Goal: Transaction & Acquisition: Purchase product/service

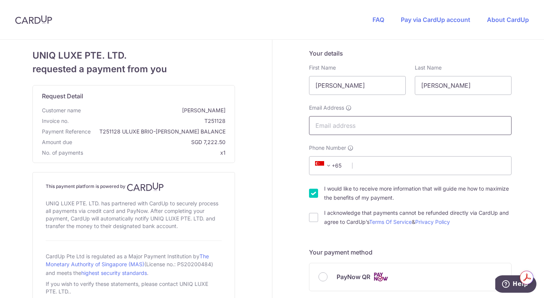
click at [386, 126] on input "Email Address" at bounding box center [410, 125] width 202 height 19
type input "[EMAIL_ADDRESS][DOMAIN_NAME]"
click at [320, 162] on icon at bounding box center [319, 165] width 9 height 9
click at [334, 166] on span "+65" at bounding box center [330, 165] width 34 height 9
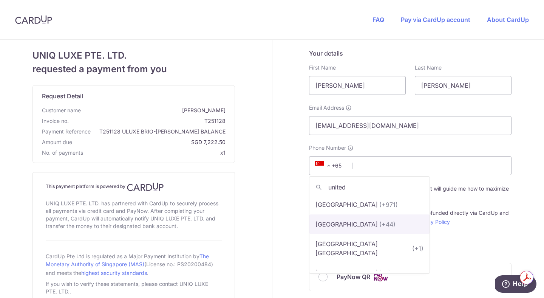
scroll to position [12, 0]
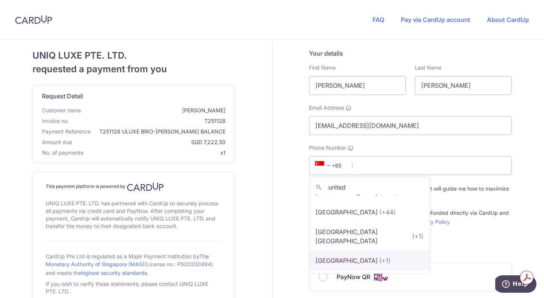
type input "united"
select select "233"
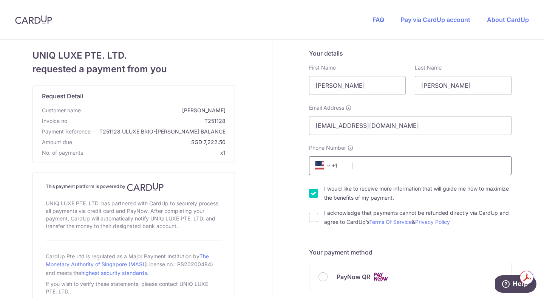
click at [356, 168] on input "Phone Number" at bounding box center [410, 165] width 202 height 19
type input "6159887557"
click at [316, 195] on input "I would like to receive more information that will guide me how to maximize the…" at bounding box center [313, 192] width 9 height 9
checkbox input "false"
click at [315, 222] on div "I acknowledge that payments cannot be refunded directly via CardUp and agree to…" at bounding box center [410, 217] width 202 height 18
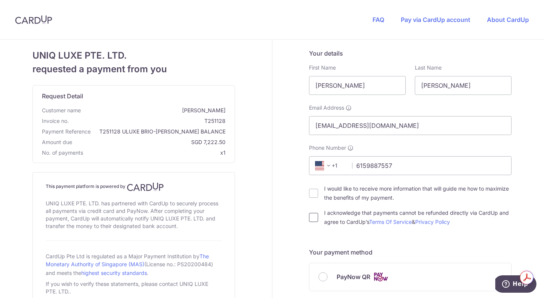
click at [315, 214] on input "I acknowledge that payments cannot be refunded directly via CardUp and agree to…" at bounding box center [313, 217] width 9 height 9
checkbox input "true"
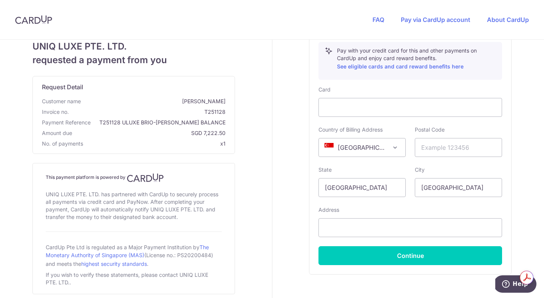
scroll to position [311, 0]
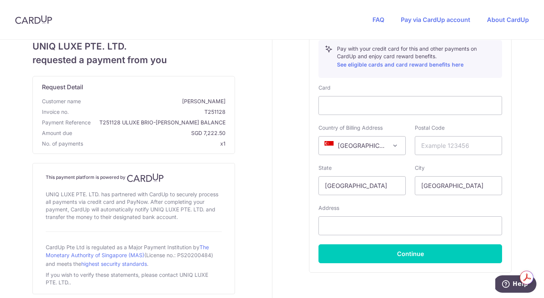
click at [369, 143] on span "[GEOGRAPHIC_DATA]" at bounding box center [362, 145] width 86 height 18
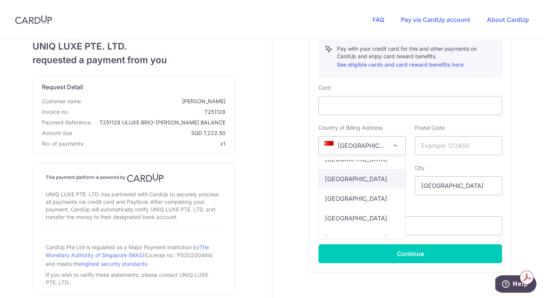
scroll to position [4692, 0]
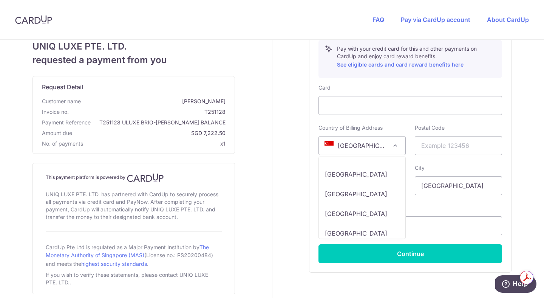
select select "US"
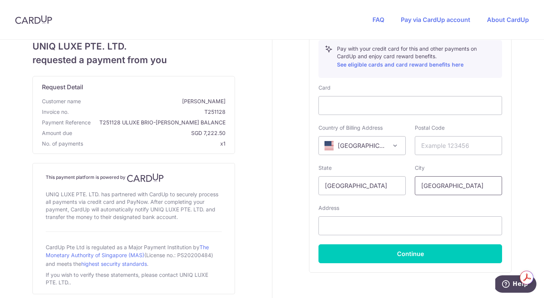
click at [450, 185] on input "[GEOGRAPHIC_DATA]" at bounding box center [458, 185] width 87 height 19
click at [367, 181] on input "[GEOGRAPHIC_DATA]" at bounding box center [361, 185] width 87 height 19
click at [437, 145] on input "text" at bounding box center [458, 145] width 87 height 19
paste input "78255"
type input "78255"
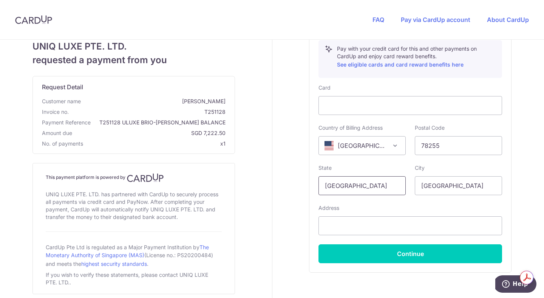
click at [375, 182] on input "[GEOGRAPHIC_DATA]" at bounding box center [361, 185] width 87 height 19
type input "S"
type input "[GEOGRAPHIC_DATA]"
type input "San Antonio"
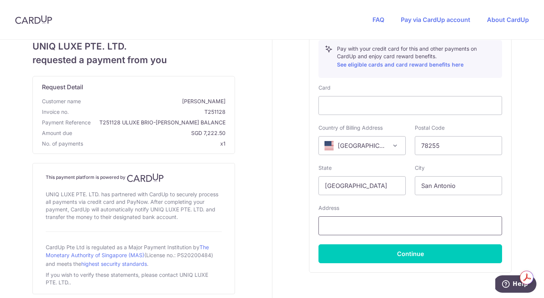
click at [359, 220] on input "text" at bounding box center [410, 225] width 184 height 19
type input "v"
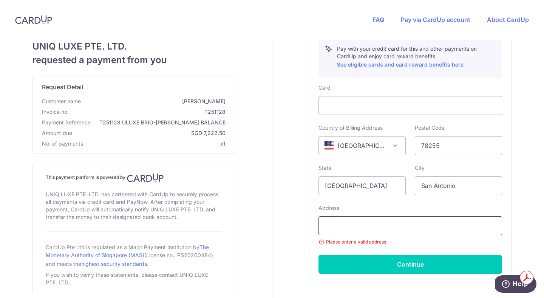
scroll to position [14, 0]
paste input "[GEOGRAPHIC_DATA]"
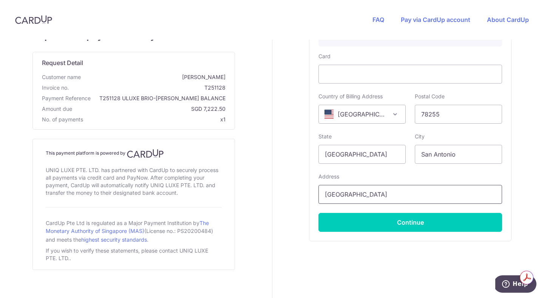
scroll to position [343, 0]
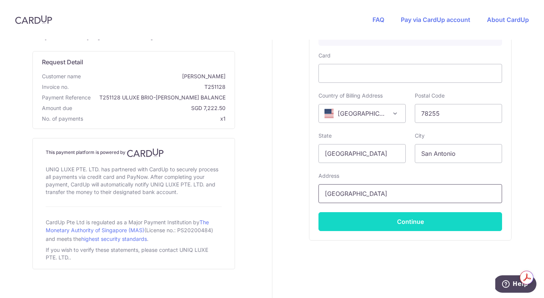
type input "[GEOGRAPHIC_DATA]"
click at [411, 224] on button "Continue" at bounding box center [410, 221] width 184 height 19
type input "**** 9026"
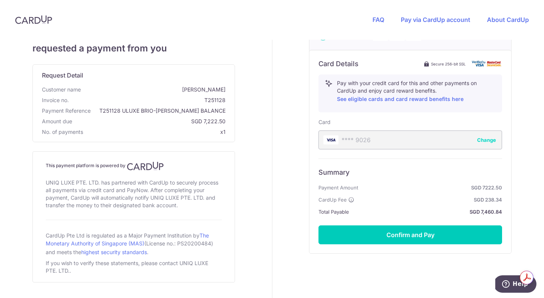
scroll to position [279, 0]
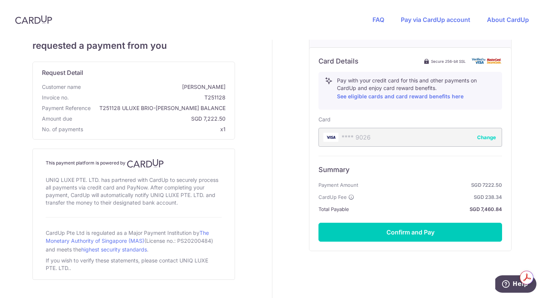
click at [218, 118] on span "SGD 7,222.50" at bounding box center [150, 119] width 150 height 8
copy span "7,222.50"
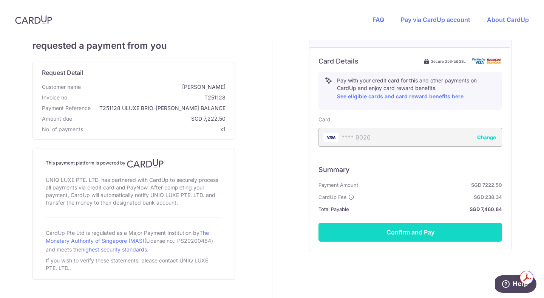
click at [417, 232] on button "Confirm and Pay" at bounding box center [410, 231] width 184 height 19
